Goal: Transaction & Acquisition: Register for event/course

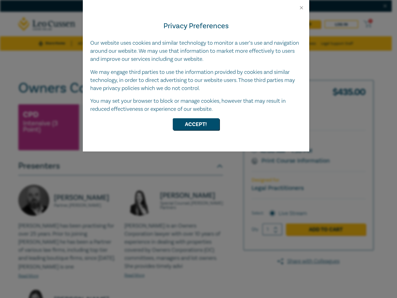
click at [199, 149] on div "Privacy Preferences Our website uses cookies and similar technology to monitor …" at bounding box center [196, 81] width 227 height 141
click at [302, 8] on button "Close" at bounding box center [302, 8] width 6 height 6
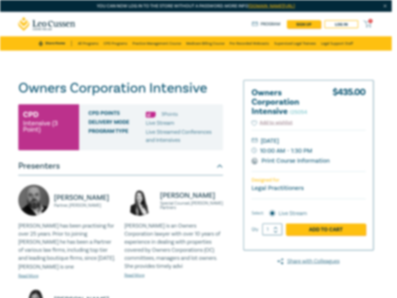
click at [196, 124] on div "Delivery Mode Live Stream" at bounding box center [153, 123] width 130 height 8
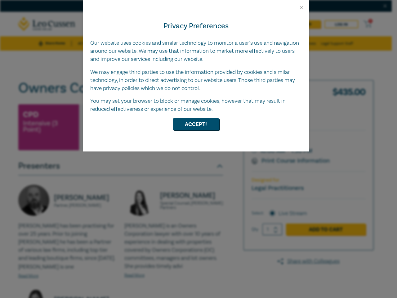
click at [199, 149] on div "Privacy Preferences Our website uses cookies and similar technology to monitor …" at bounding box center [196, 81] width 227 height 141
click at [302, 8] on button "Close" at bounding box center [302, 8] width 6 height 6
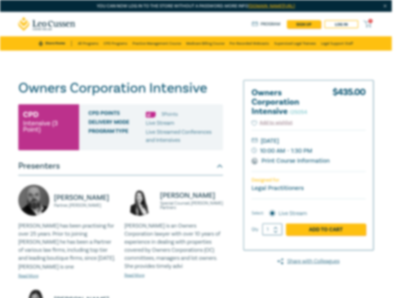
click at [196, 124] on div "Delivery Mode Live Stream" at bounding box center [153, 123] width 130 height 8
